Goal: Task Accomplishment & Management: Use online tool/utility

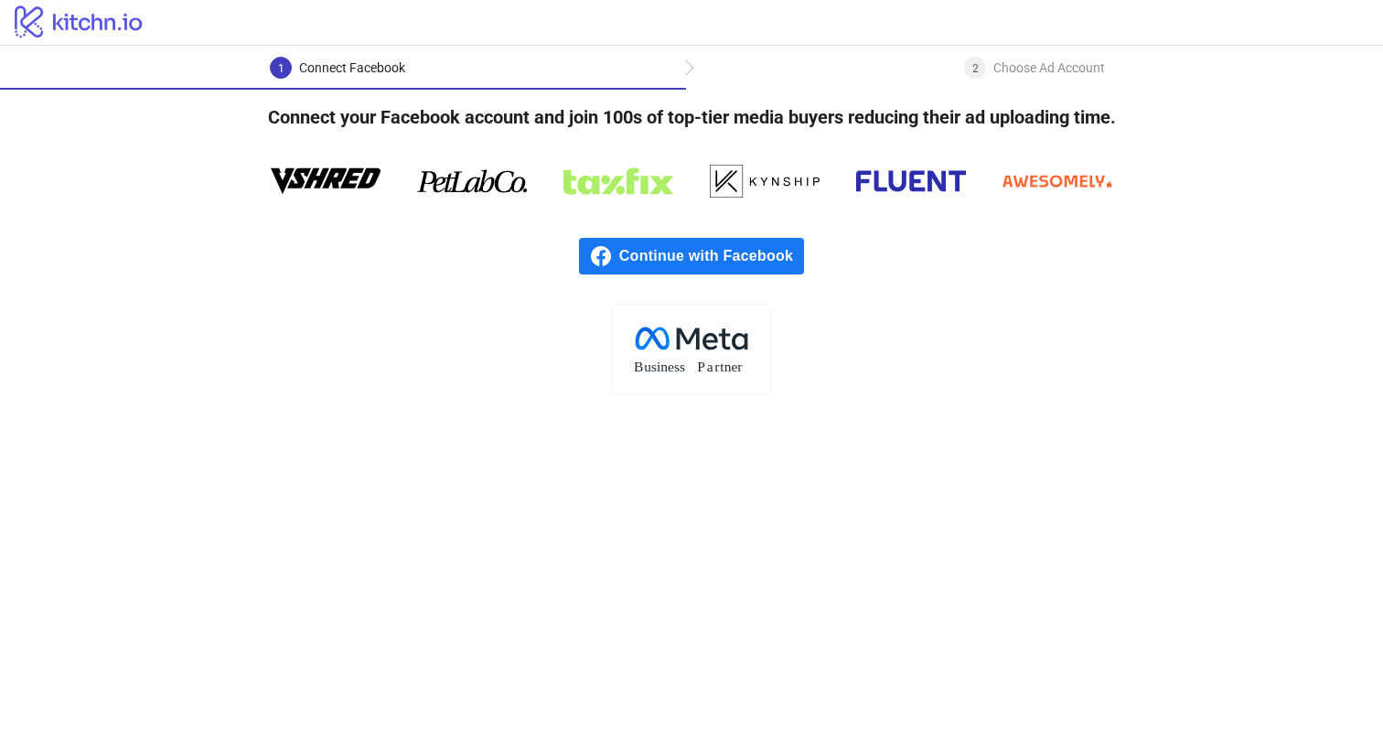
click at [663, 265] on span "Continue with Facebook" at bounding box center [711, 256] width 185 height 37
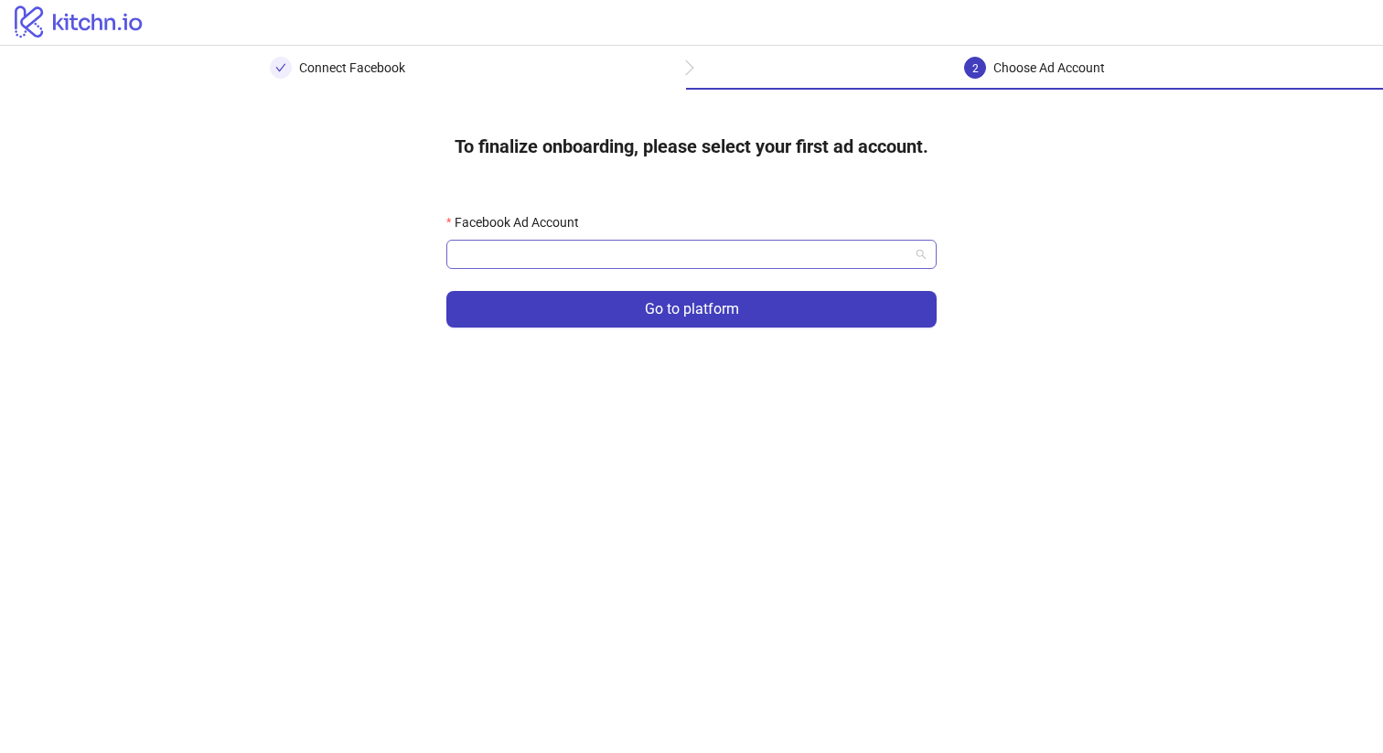
click at [593, 246] on input "Facebook Ad Account" at bounding box center [683, 254] width 452 height 27
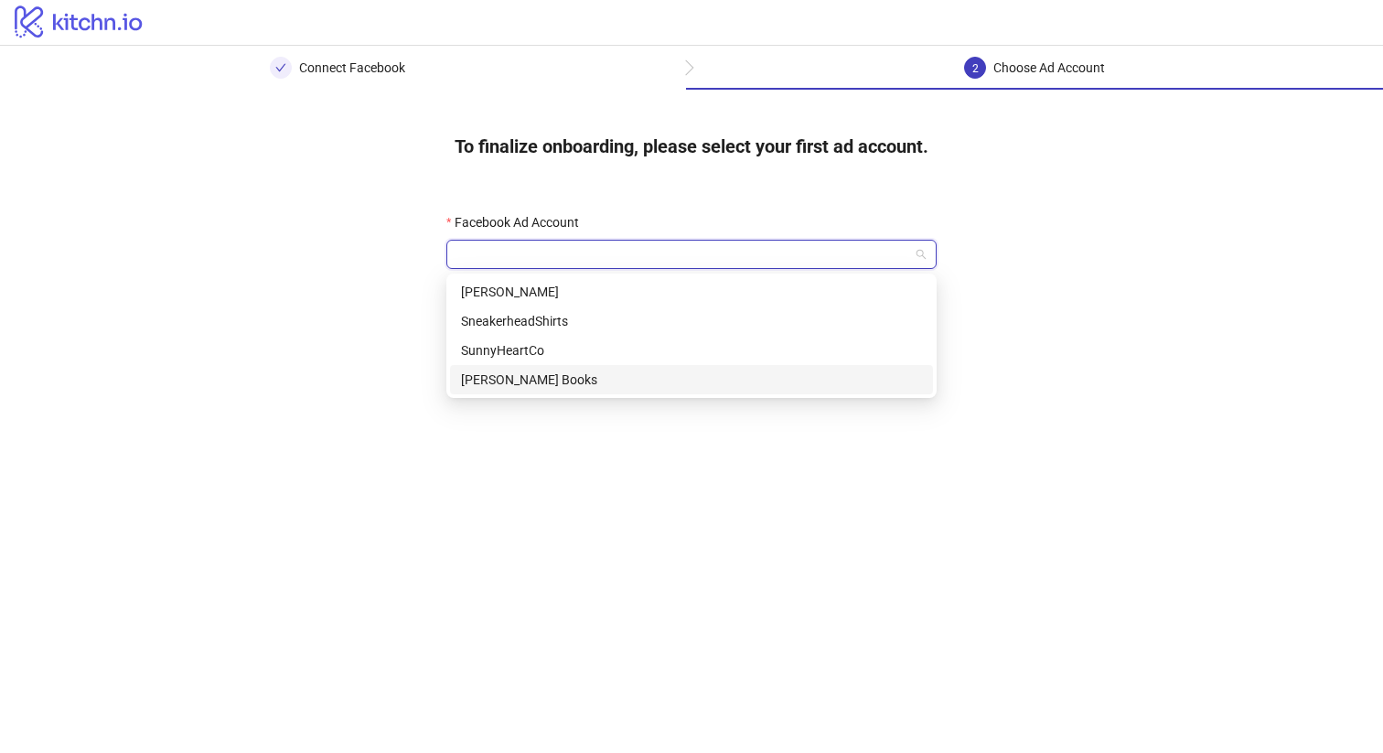
click at [545, 380] on div "Luna Books" at bounding box center [691, 379] width 461 height 20
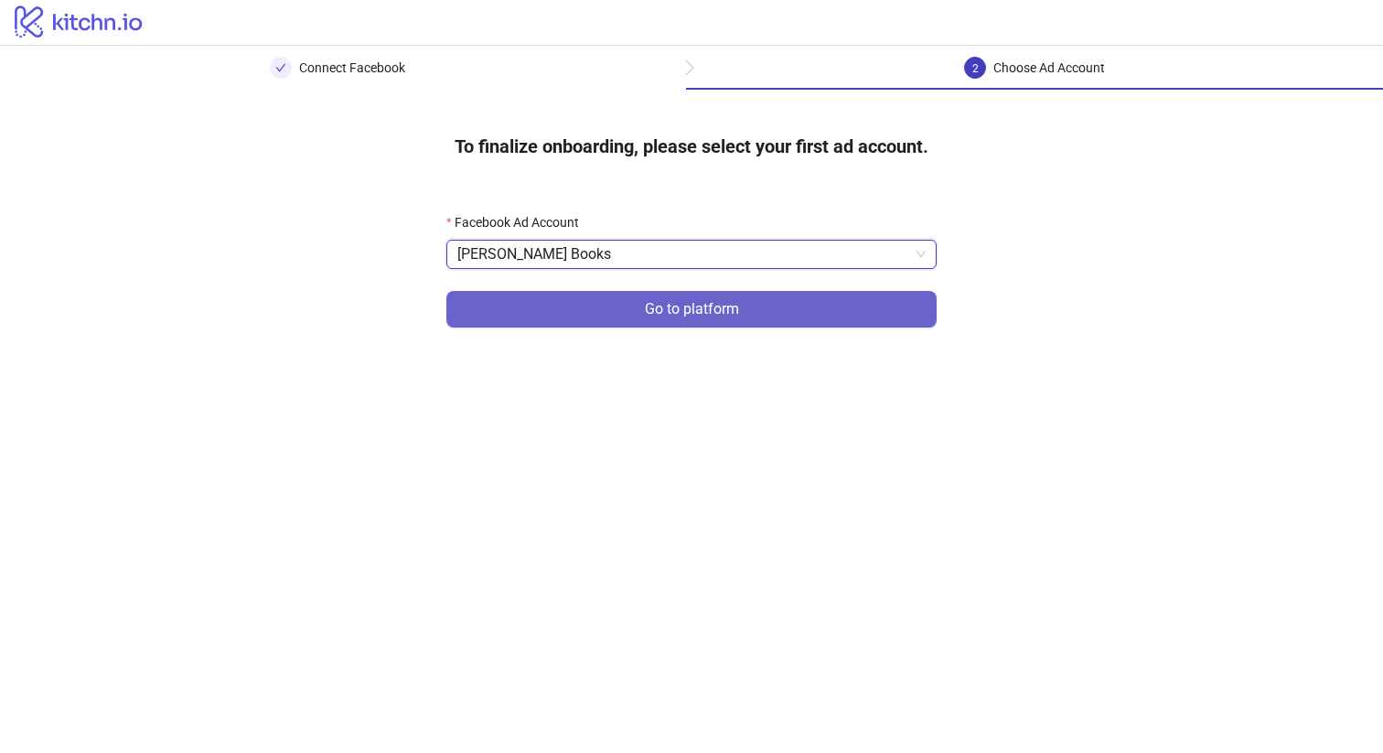
click at [599, 313] on button "Go to platform" at bounding box center [691, 309] width 490 height 37
